Goal: Find specific page/section: Find specific page/section

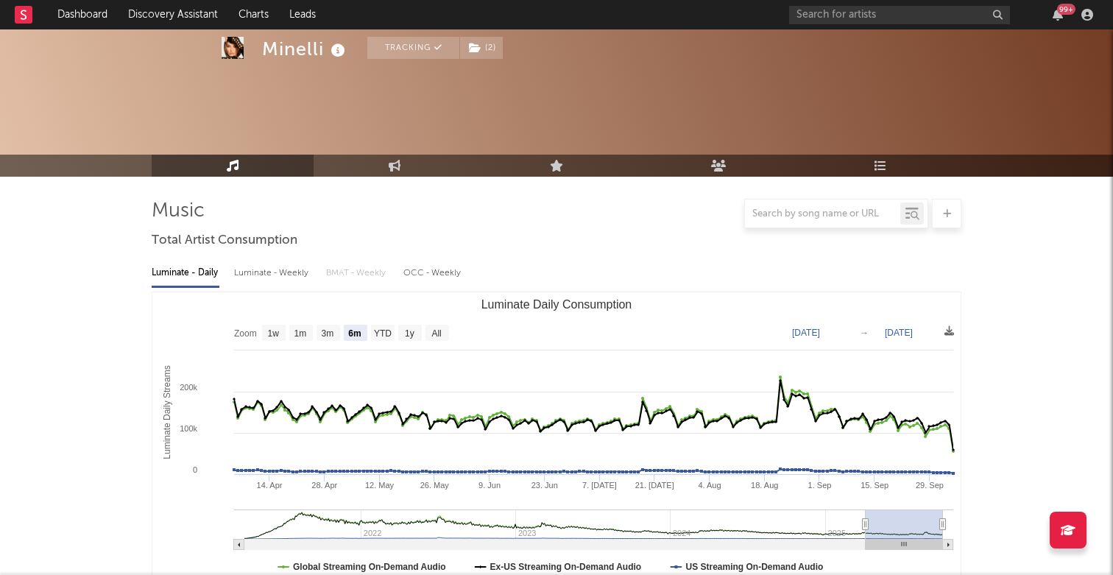
select select "6m"
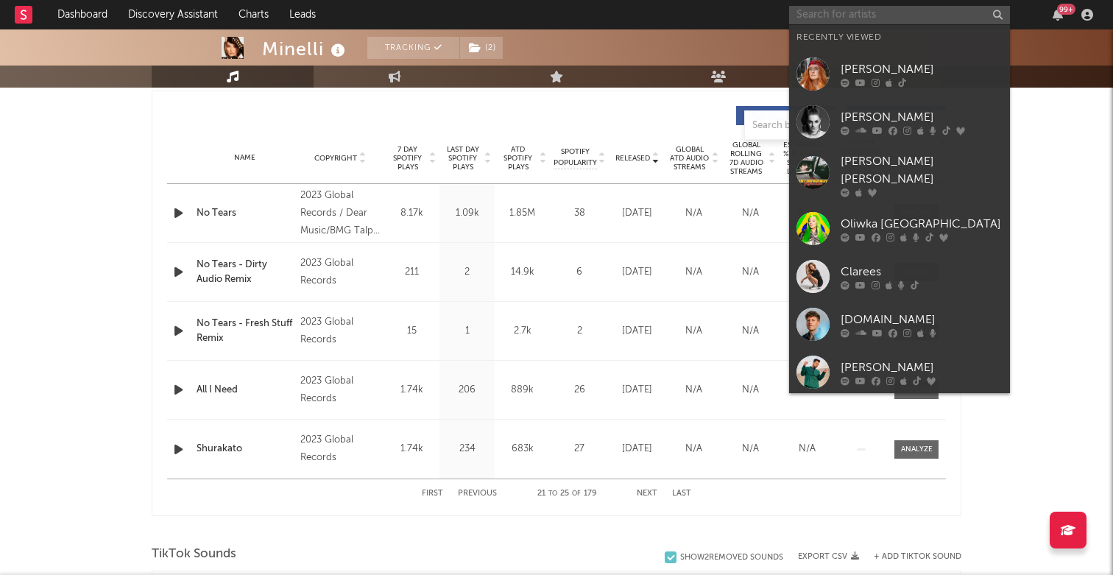
click at [871, 14] on input "text" at bounding box center [899, 15] width 221 height 18
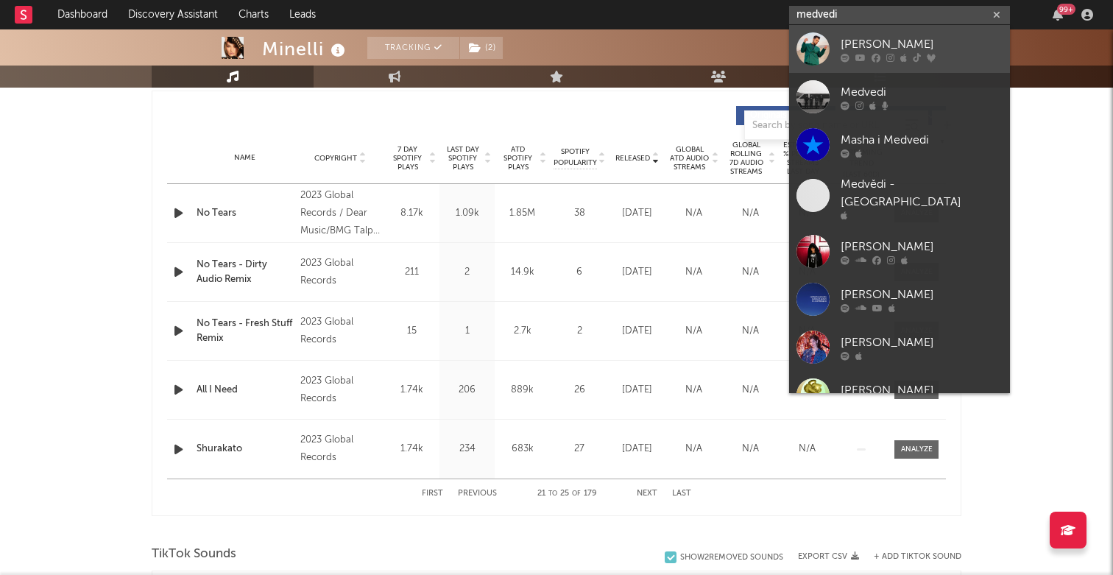
type input "medvedi"
click at [850, 32] on link "[PERSON_NAME]" at bounding box center [899, 49] width 221 height 48
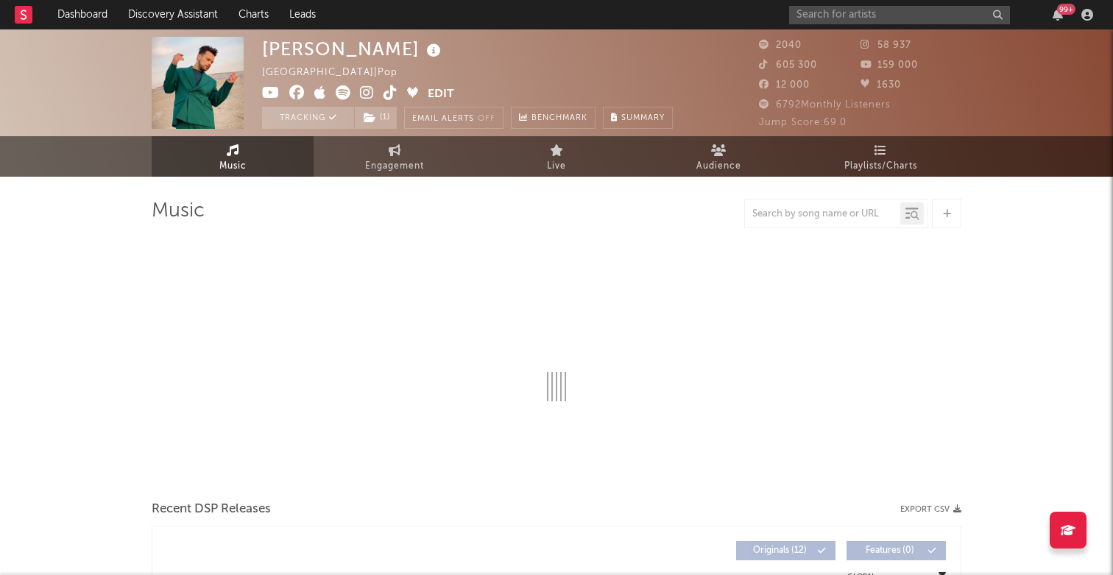
select select "1w"
